Goal: Navigation & Orientation: Find specific page/section

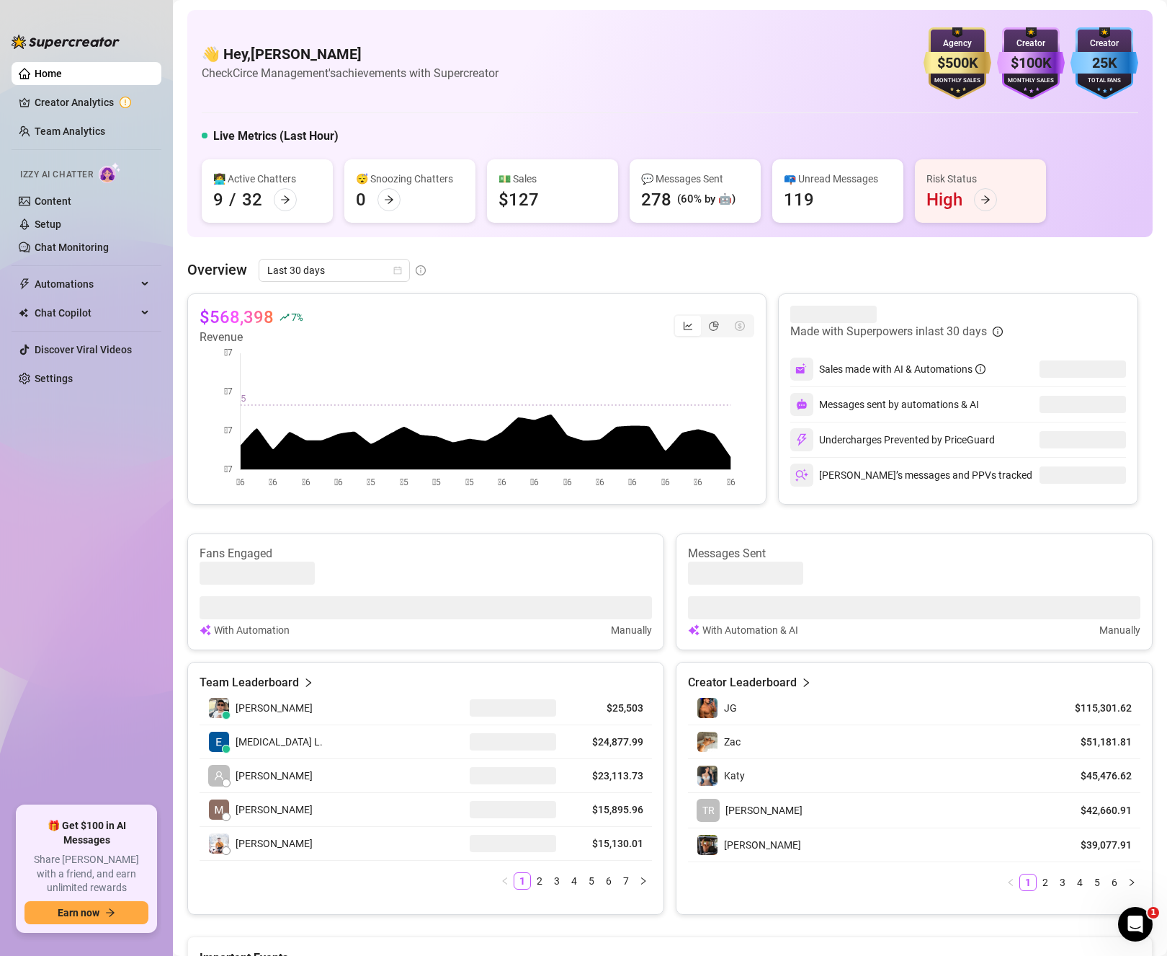
click at [457, 27] on div "👋 Hey, [PERSON_NAME] Check Circe Management's achievements with Supercreator $5…" at bounding box center [670, 123] width 966 height 227
click at [641, 274] on div "Overview Last 30 days" at bounding box center [670, 270] width 966 height 23
click at [668, 40] on div "👋 Hey, [PERSON_NAME] Check Circe Management's achievements with Supercreator $5…" at bounding box center [670, 63] width 937 height 72
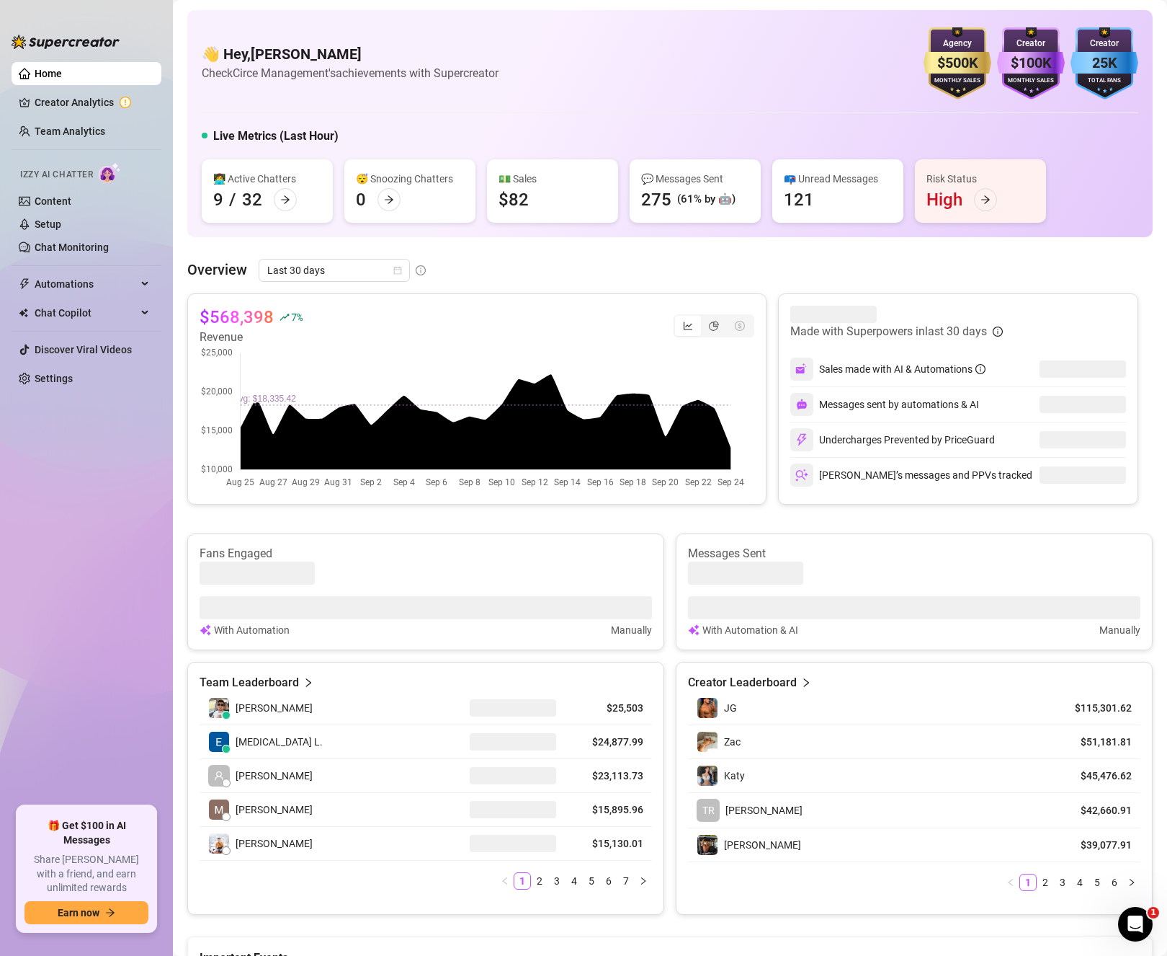
click at [605, 57] on div "👋 Hey, [PERSON_NAME] Check Circe Management's achievements with Supercreator $5…" at bounding box center [670, 63] width 937 height 72
click at [521, 74] on div "👋 Hey, [PERSON_NAME] Check Circe Management's achievements with Supercreator $5…" at bounding box center [670, 63] width 937 height 72
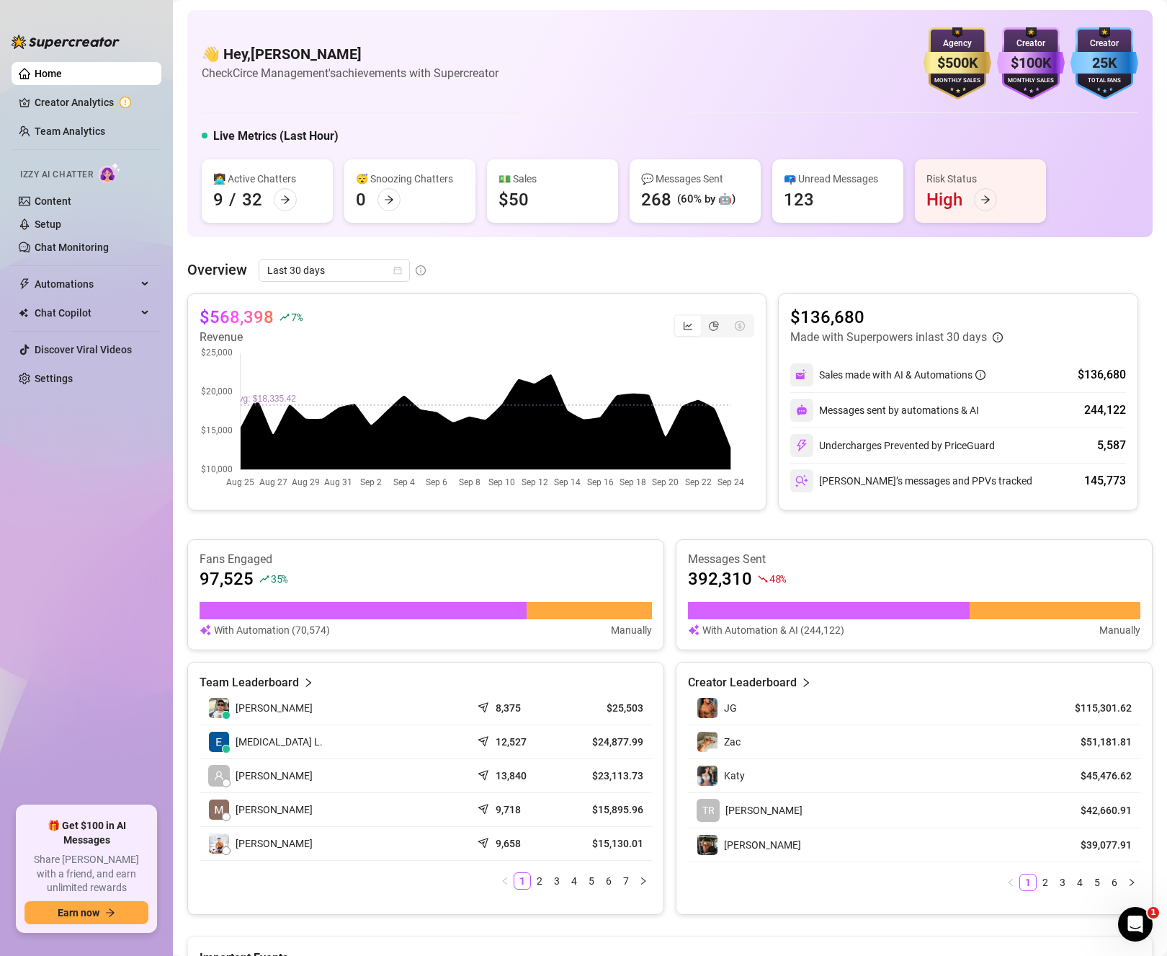
click at [571, 112] on div at bounding box center [670, 112] width 937 height 1
